Goal: Task Accomplishment & Management: Manage account settings

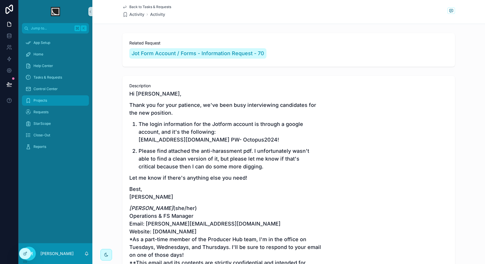
click at [53, 101] on div "Projects" at bounding box center [55, 100] width 60 height 9
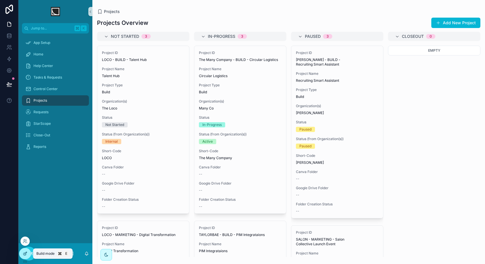
click at [28, 255] on div at bounding box center [25, 253] width 12 height 11
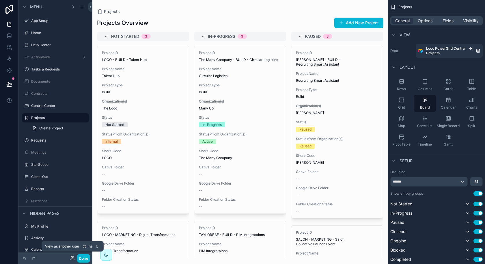
click at [72, 260] on icon at bounding box center [72, 258] width 5 height 5
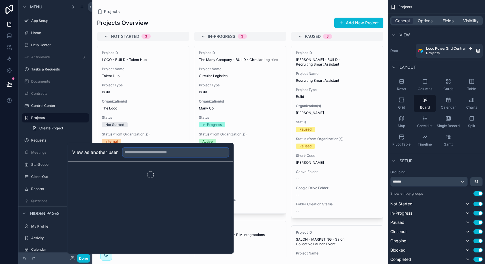
click at [171, 154] on input "text" at bounding box center [175, 151] width 106 height 9
type input "****"
click at [224, 170] on button "Select" at bounding box center [221, 173] width 15 height 8
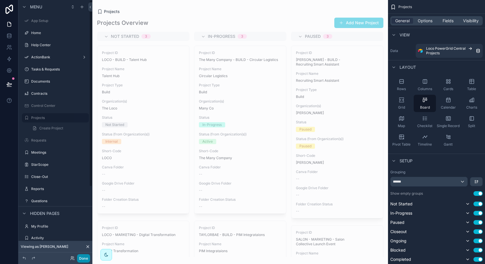
click at [82, 254] on button "Done" at bounding box center [83, 258] width 13 height 8
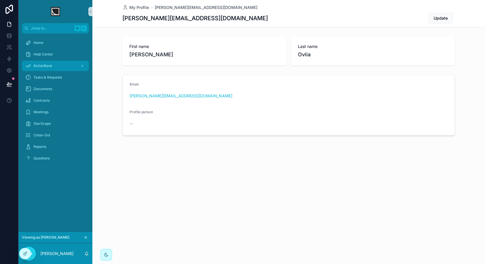
click at [60, 66] on div "ActionBank" at bounding box center [55, 65] width 60 height 9
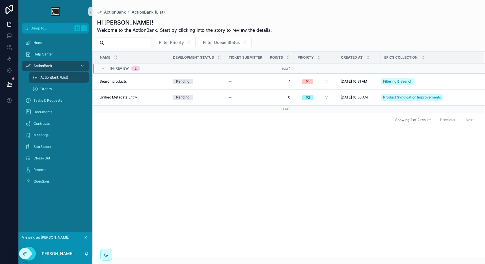
click at [156, 158] on div "Name Development Status Ticket Submitter Points Prioirty Created at Epics colle…" at bounding box center [289, 154] width 392 height 205
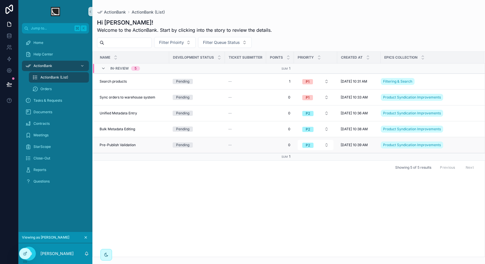
click at [152, 144] on div "Pre-Publish Validation Pre-Publish Validation" at bounding box center [133, 145] width 66 height 5
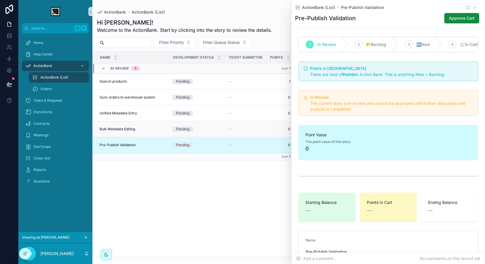
click at [152, 131] on td "Bulk Metadata Editing Bulk Metadata Editing" at bounding box center [131, 129] width 76 height 16
click at [152, 127] on div "Bulk Metadata Editing Bulk Metadata Editing" at bounding box center [133, 129] width 66 height 5
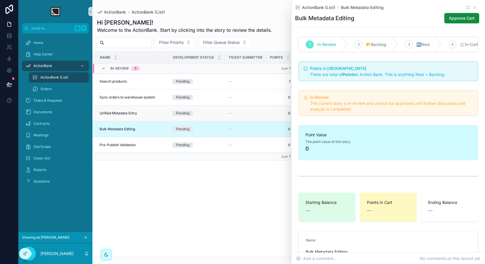
click at [155, 112] on div "Unified Metadata Entry Unified Metadata Entry" at bounding box center [133, 113] width 66 height 5
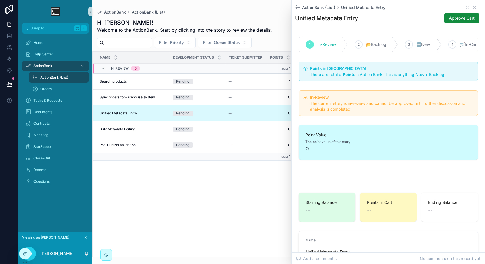
click at [158, 198] on div "Name Development Status Ticket Submitter Points Prioirty Created at Epics colle…" at bounding box center [289, 154] width 392 height 205
click at [47, 44] on div "Home" at bounding box center [55, 42] width 60 height 9
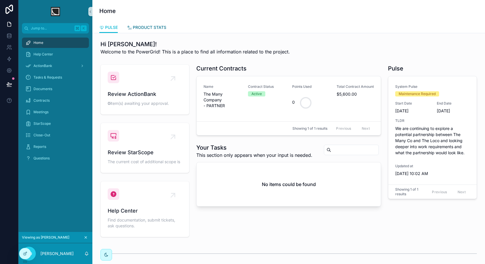
click at [150, 28] on span "PRODUCT STATS" at bounding box center [149, 28] width 33 height 6
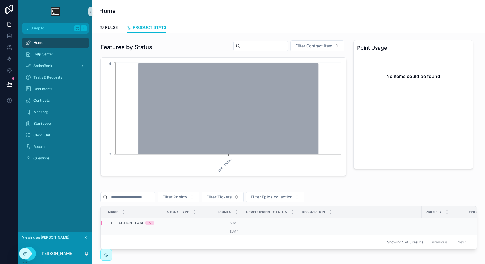
click at [114, 222] on div "Action Team 5" at bounding box center [131, 223] width 45 height 5
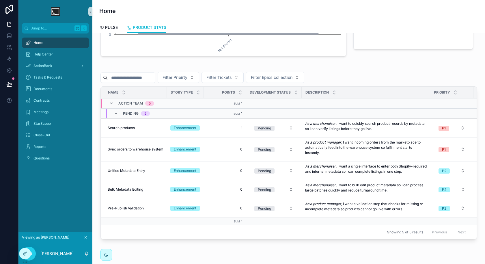
scroll to position [129, 0]
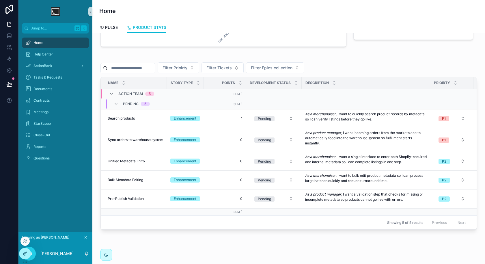
click at [25, 254] on icon at bounding box center [26, 253] width 2 height 2
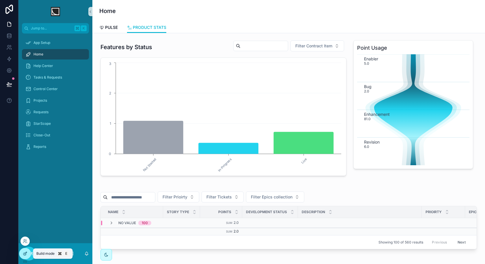
click at [26, 253] on icon at bounding box center [26, 253] width 2 height 2
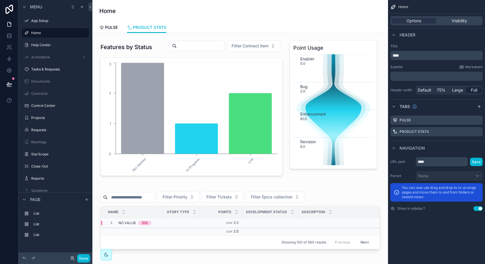
click at [74, 259] on icon at bounding box center [74, 259] width 1 height 1
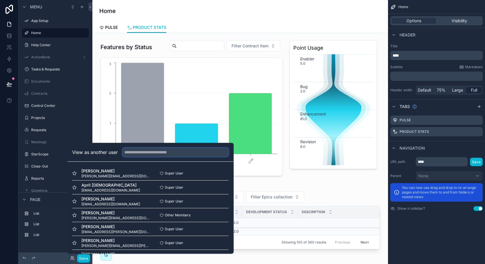
click at [157, 156] on input "text" at bounding box center [175, 151] width 106 height 9
click at [222, 173] on button "Select" at bounding box center [221, 173] width 15 height 8
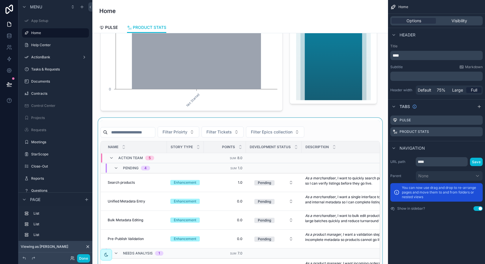
scroll to position [72, 0]
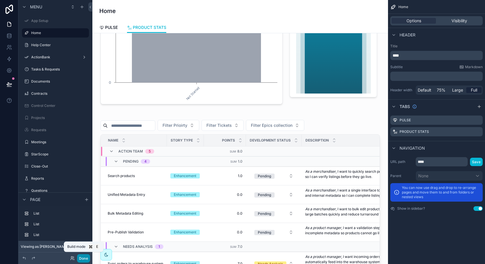
click at [83, 256] on button "Done" at bounding box center [83, 258] width 13 height 8
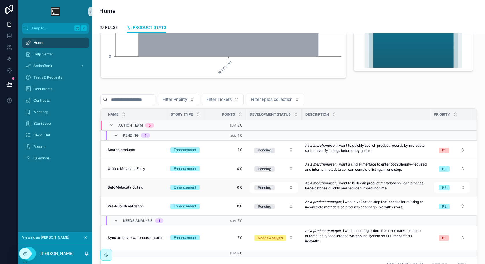
scroll to position [99, 0]
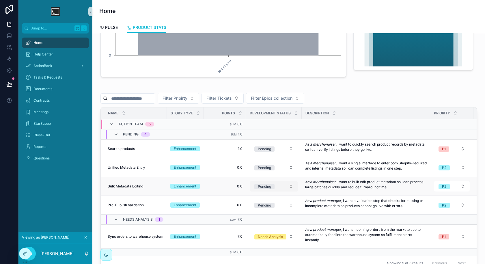
click at [268, 184] on div "Pending" at bounding box center [264, 186] width 13 height 5
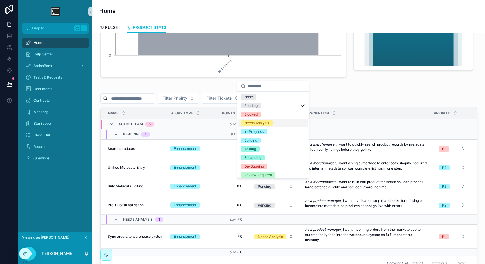
click at [277, 124] on div "Needs Analysis" at bounding box center [272, 123] width 69 height 9
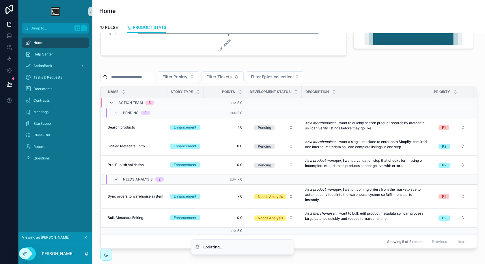
scroll to position [123, 0]
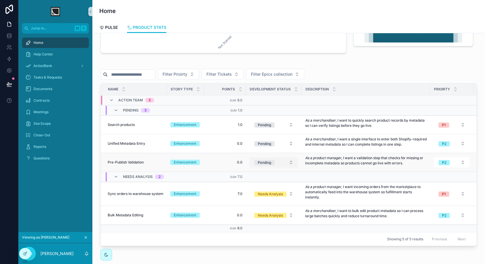
click at [275, 161] on button "Pending" at bounding box center [274, 162] width 48 height 10
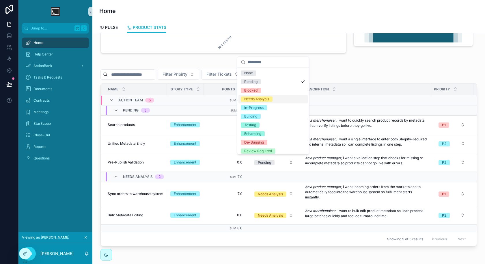
click at [264, 99] on div "Needs Analysis" at bounding box center [256, 98] width 25 height 5
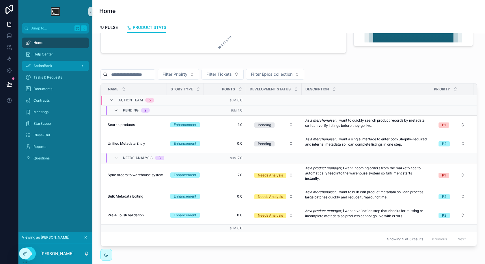
click at [54, 67] on div "ActionBank" at bounding box center [55, 65] width 60 height 9
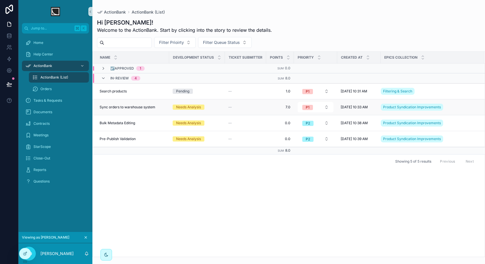
click at [152, 106] on span "Sync orders to warehouse system" at bounding box center [128, 107] width 56 height 5
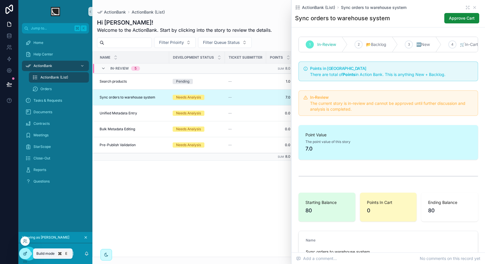
click at [24, 253] on icon at bounding box center [25, 253] width 5 height 5
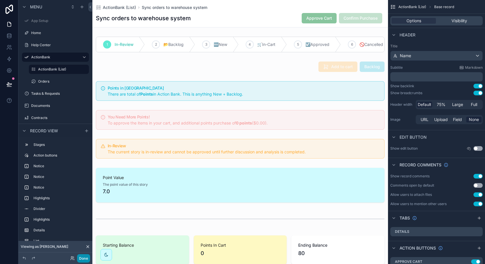
click at [84, 262] on button "Done" at bounding box center [83, 258] width 13 height 8
